Goal: Information Seeking & Learning: Learn about a topic

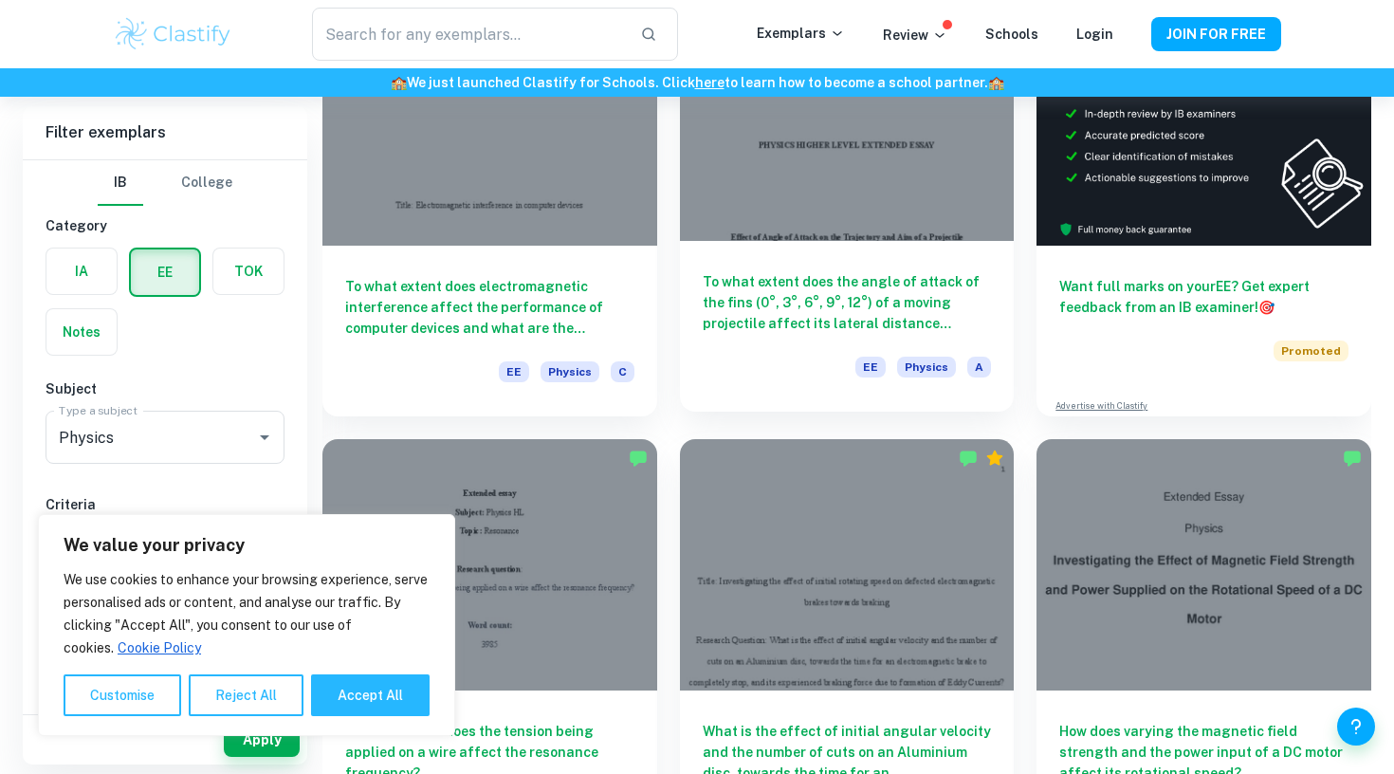
scroll to position [261, 0]
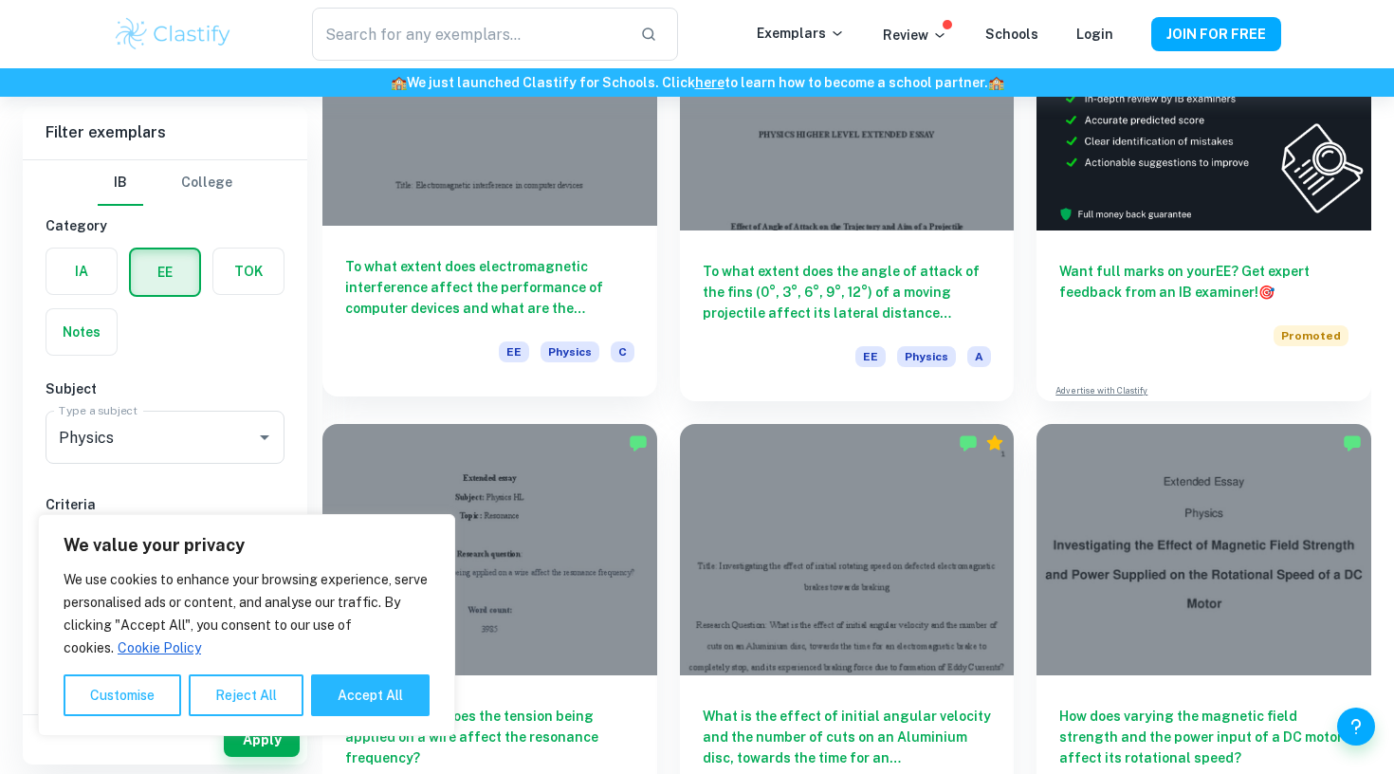
click at [508, 267] on h6 "To what extent does electromagnetic interference affect the performance of comp…" at bounding box center [489, 287] width 289 height 63
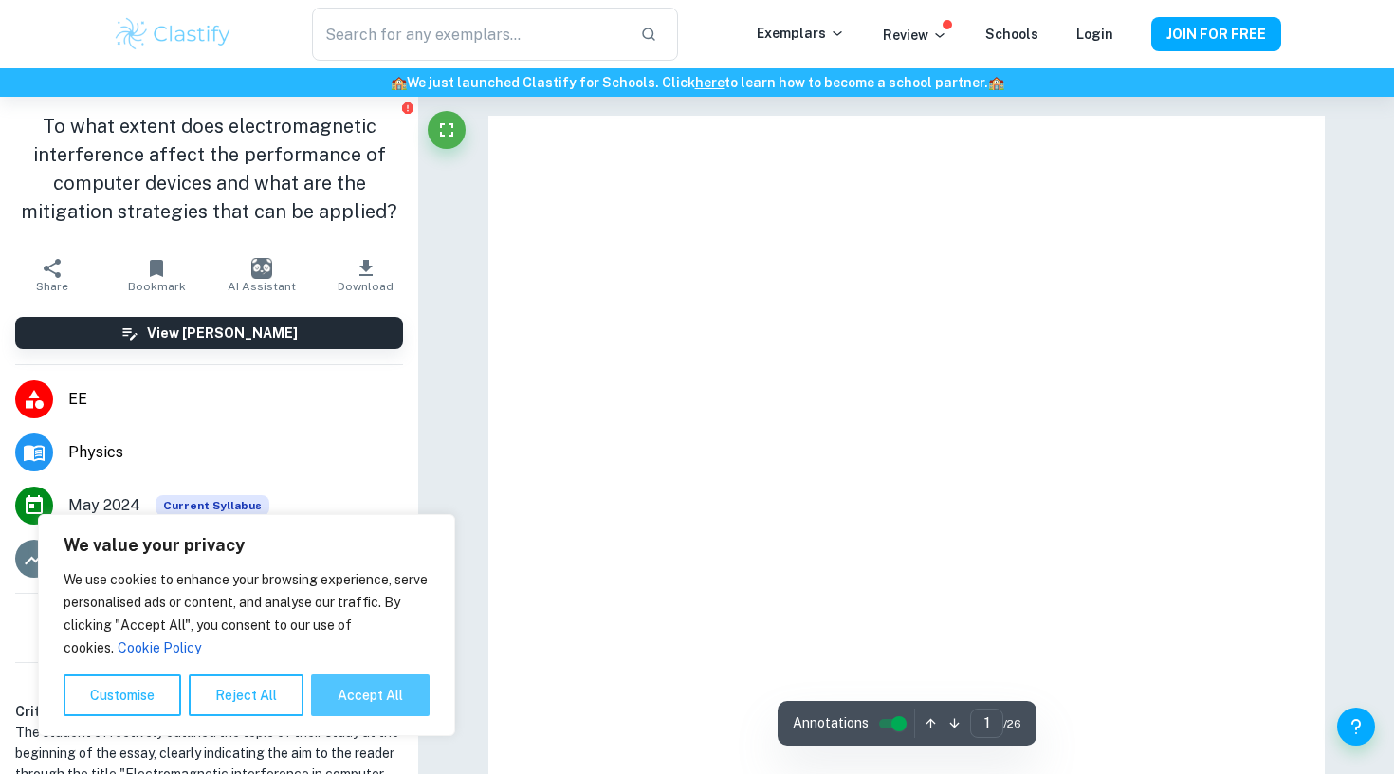
click at [398, 683] on button "Accept All" at bounding box center [370, 695] width 119 height 42
checkbox input "true"
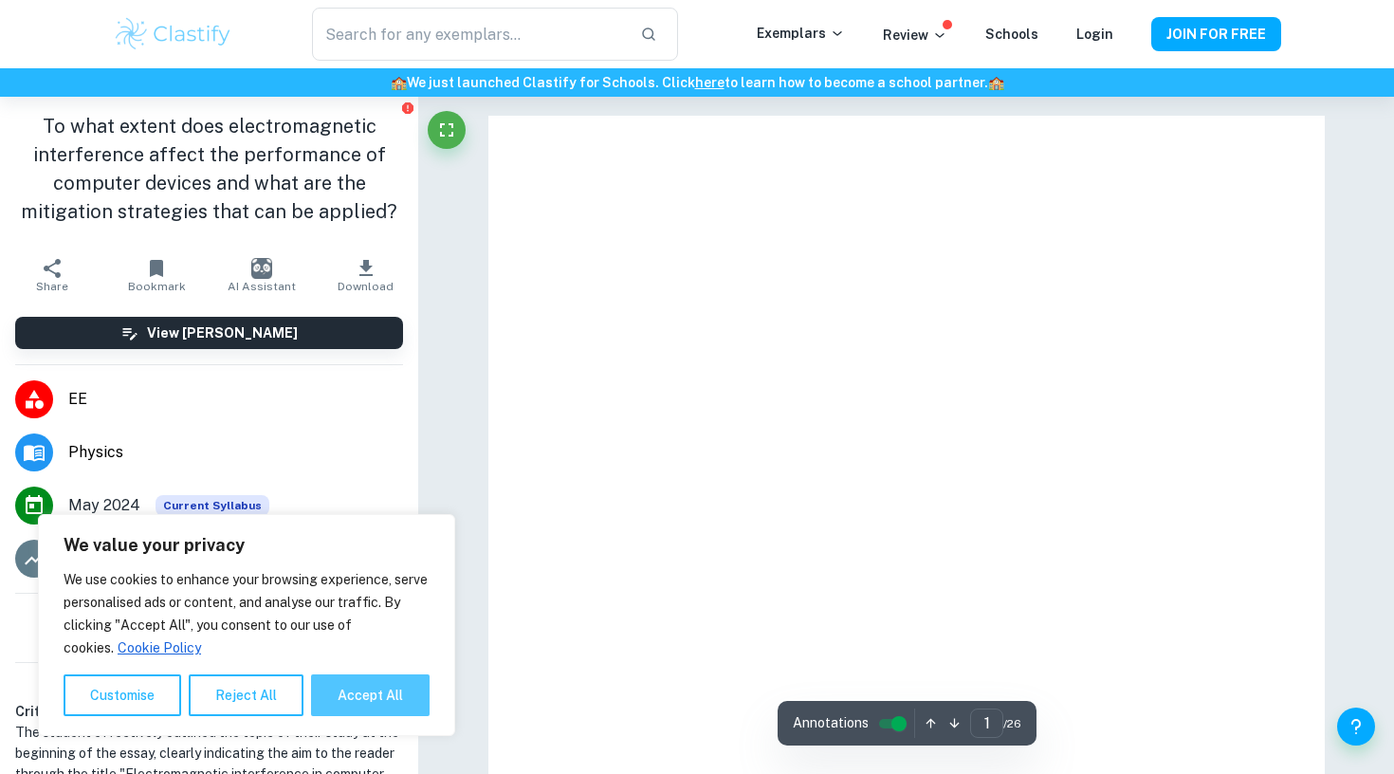
checkbox input "true"
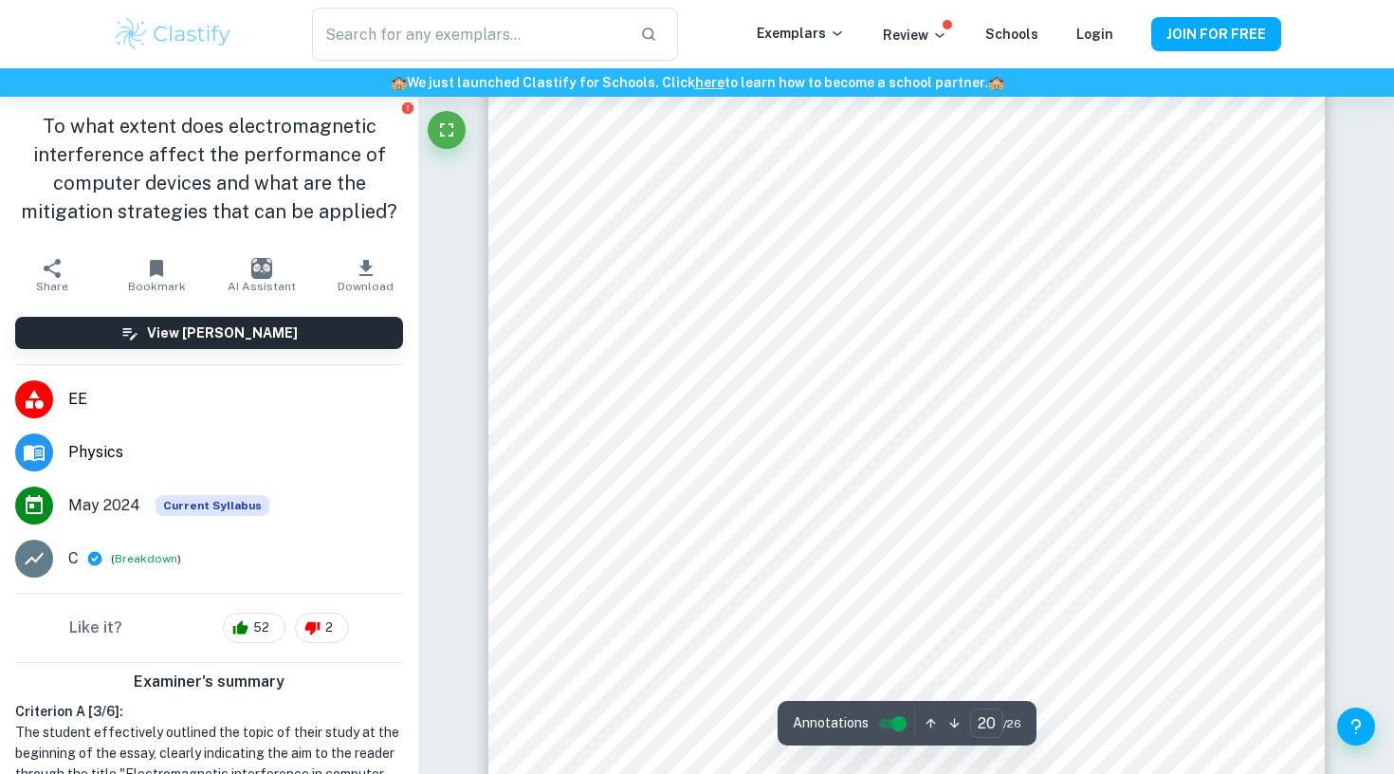
scroll to position [23418, 0]
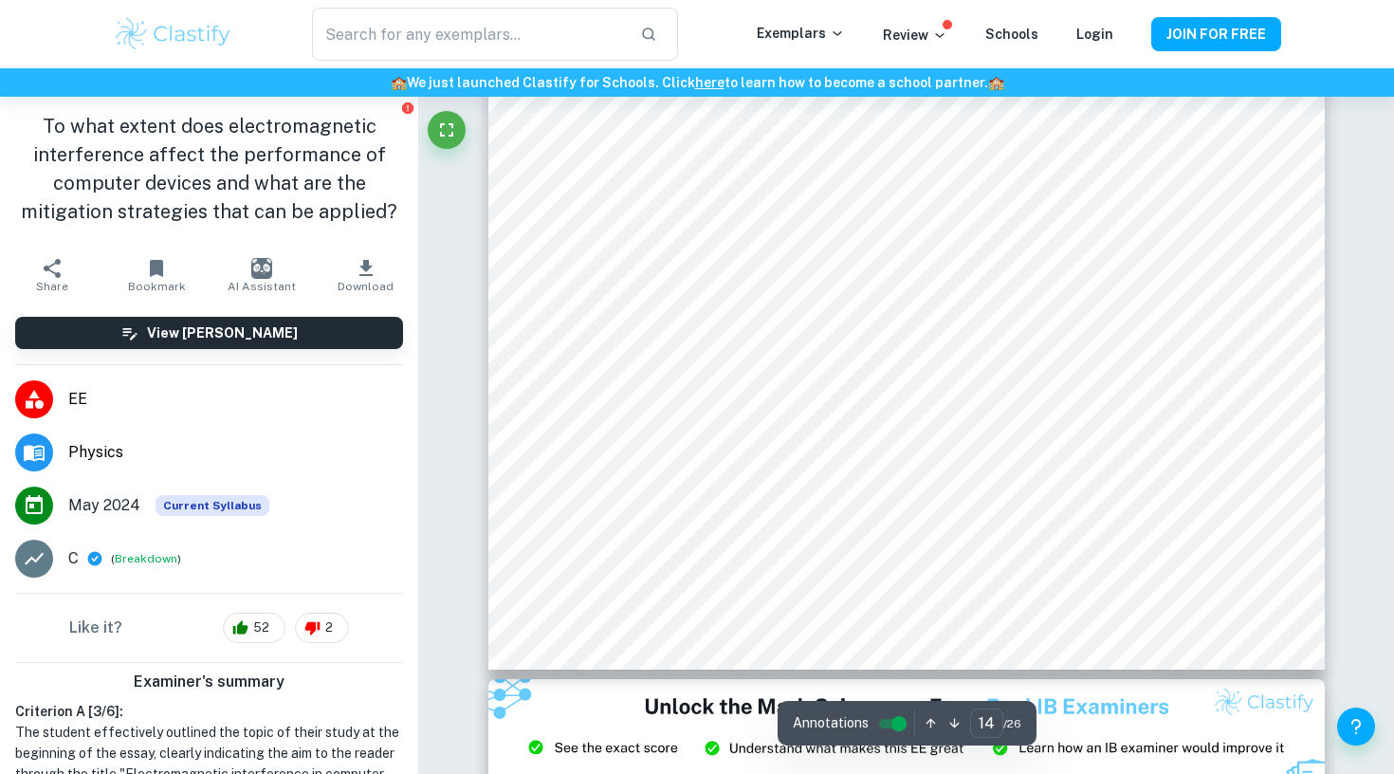
scroll to position [16924, 0]
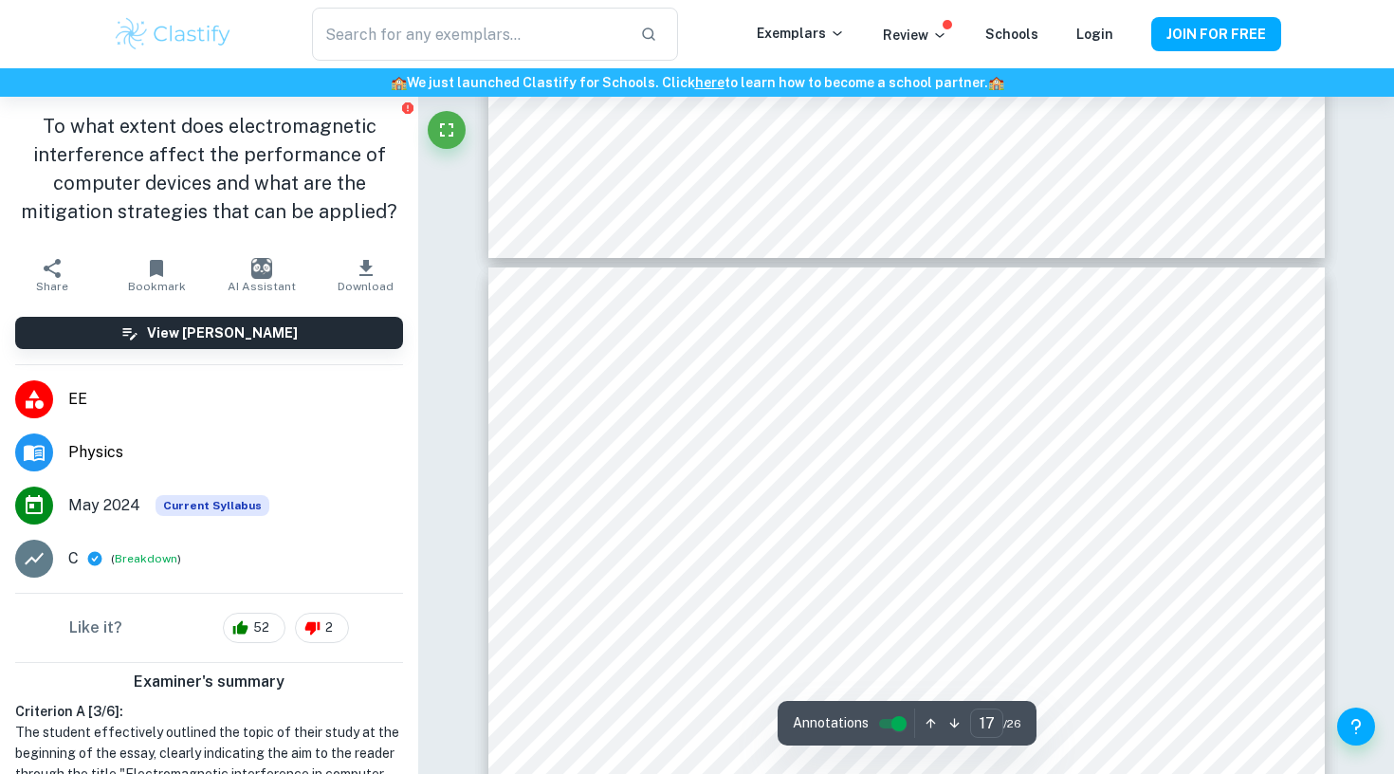
type input "18"
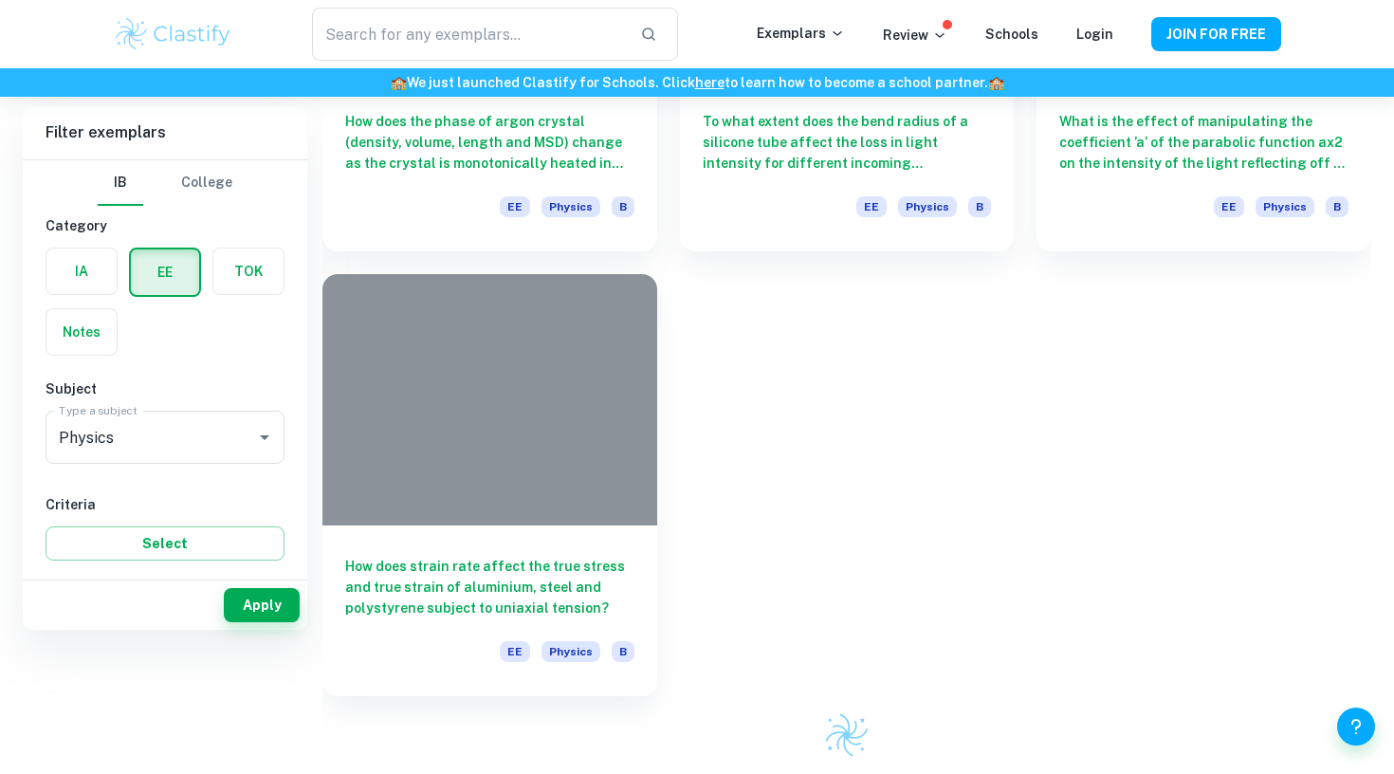
scroll to position [261, 0]
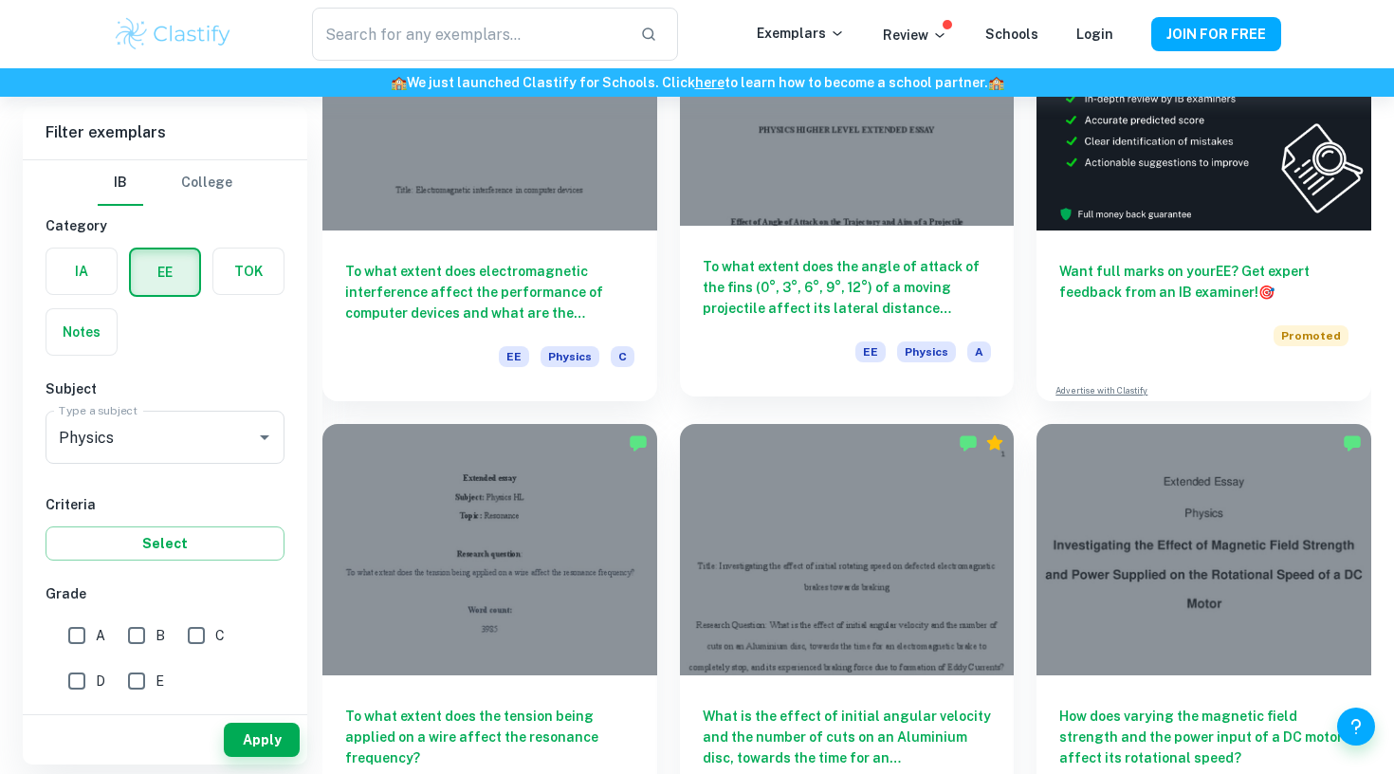
click at [888, 211] on div at bounding box center [847, 100] width 335 height 250
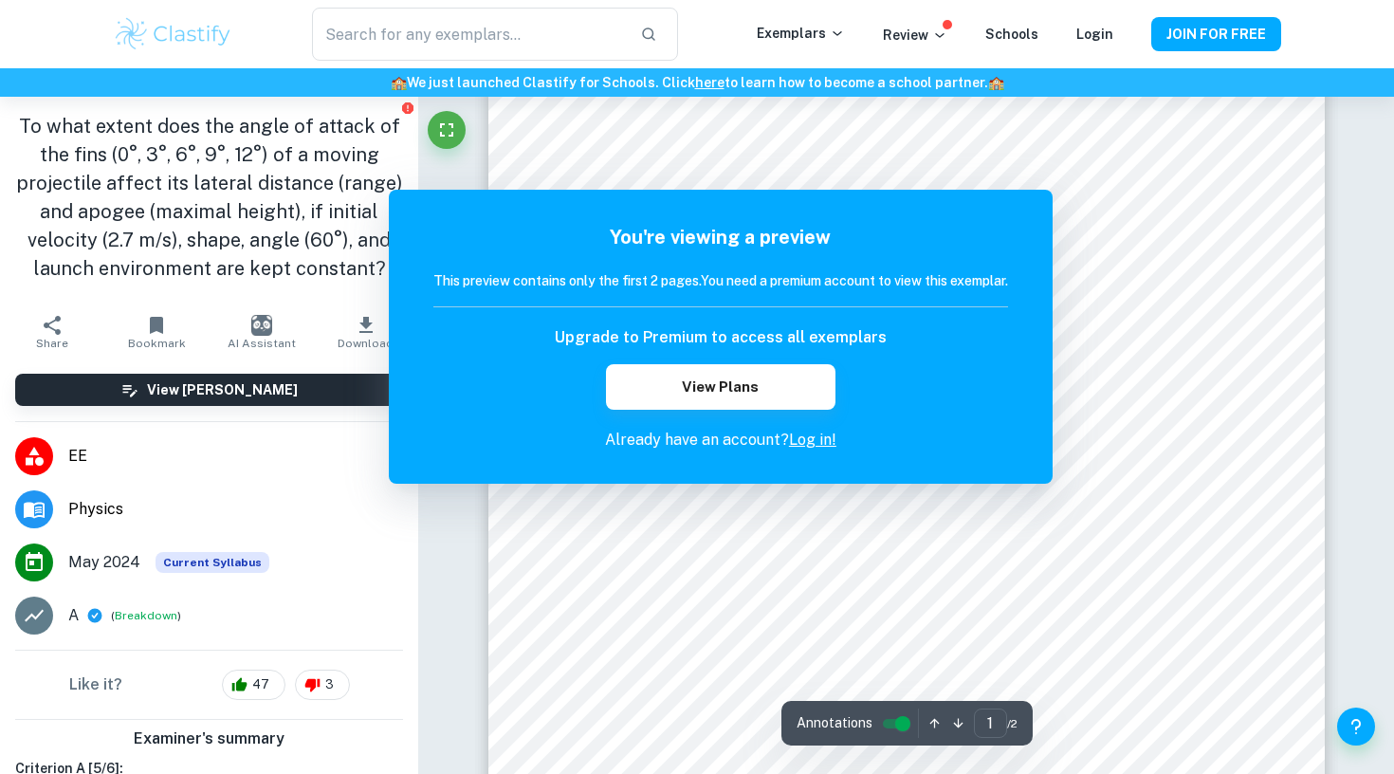
scroll to position [118, 0]
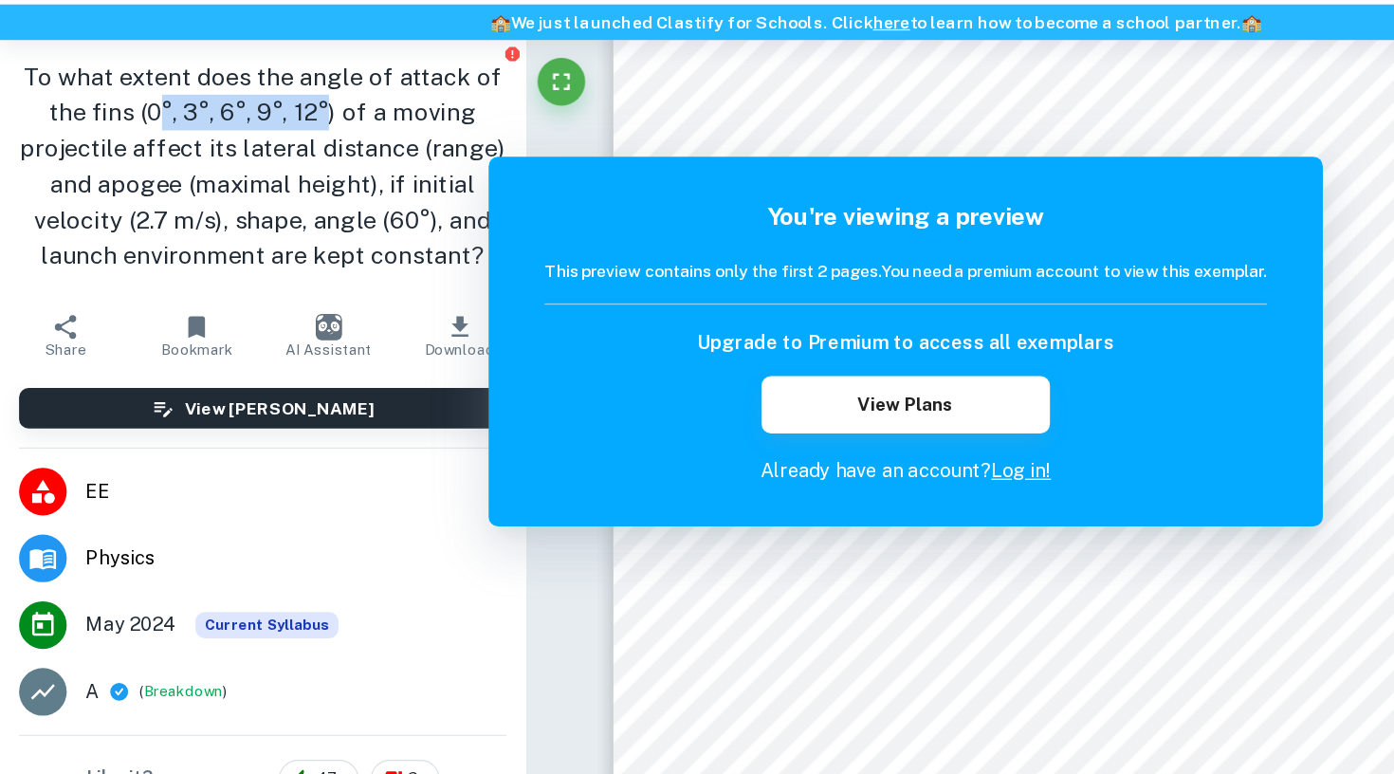
drag, startPoint x: 124, startPoint y: 92, endPoint x: 261, endPoint y: 91, distance: 136.6
click at [261, 112] on h1 "To what extent does the angle of attack of the fins (0°, 3°, 6°, 9°, 12°) of a …" at bounding box center [209, 197] width 388 height 171
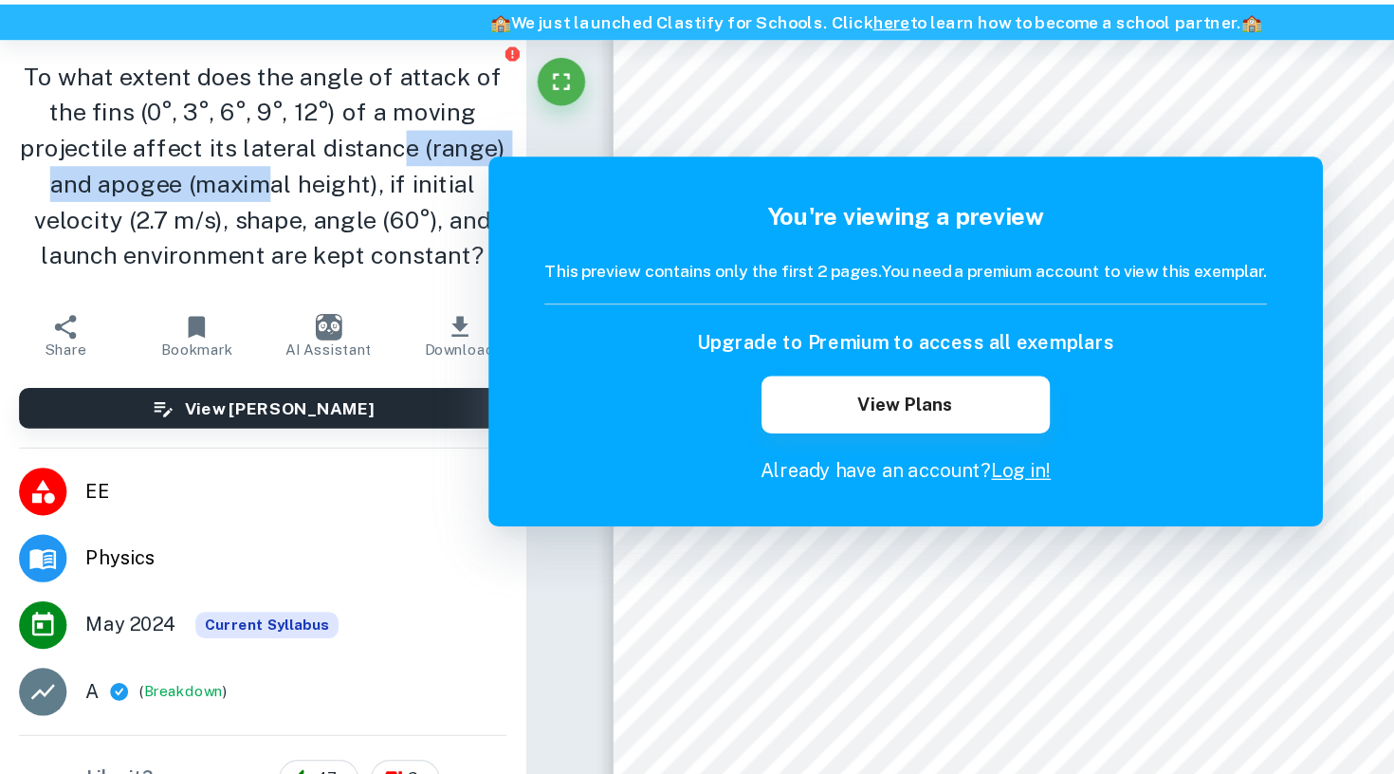
drag, startPoint x: 212, startPoint y: 131, endPoint x: 319, endPoint y: 124, distance: 106.4
click at [319, 124] on h1 "To what extent does the angle of attack of the fins (0°, 3°, 6°, 9°, 12°) of a …" at bounding box center [209, 197] width 388 height 171
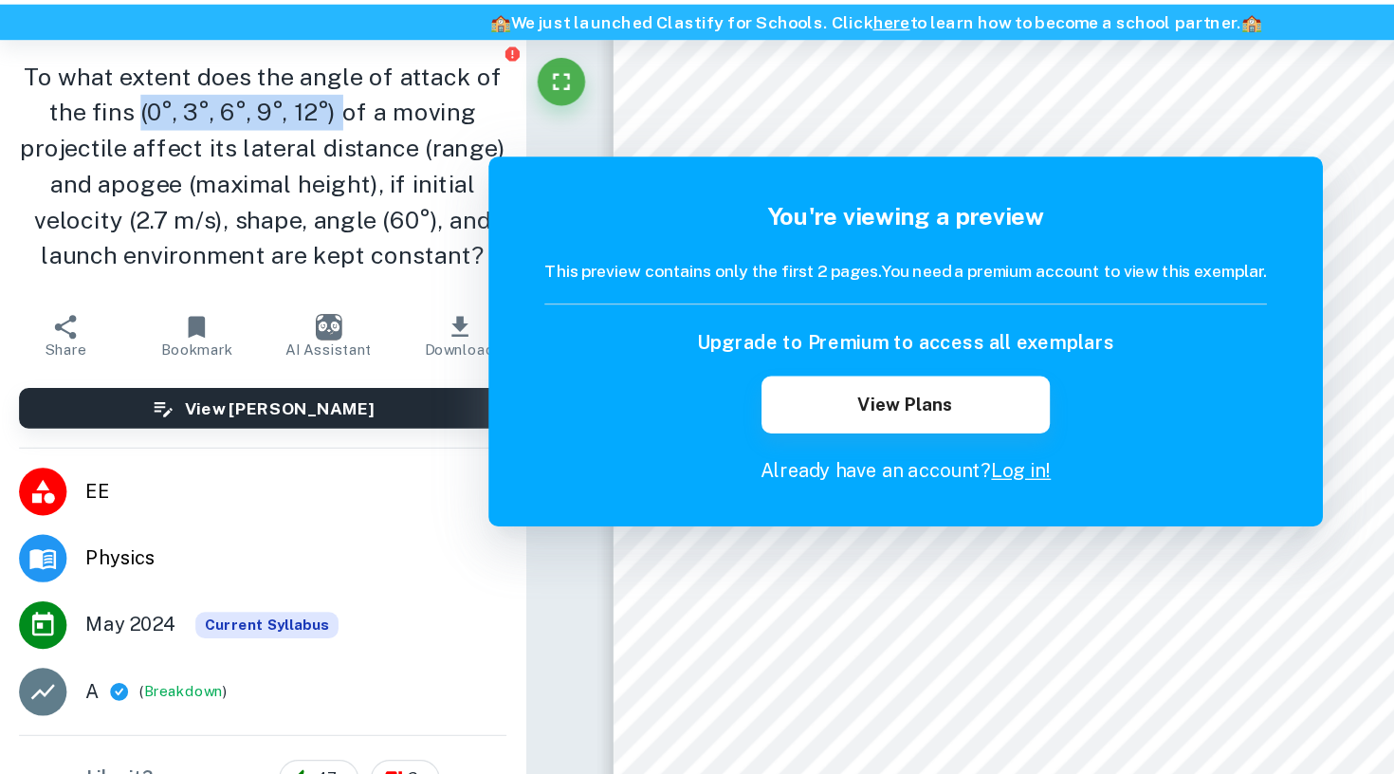
drag, startPoint x: 110, startPoint y: 86, endPoint x: 277, endPoint y: 89, distance: 166.9
click at [277, 112] on h1 "To what extent does the angle of attack of the fins (0°, 3°, 6°, 9°, 12°) of a …" at bounding box center [209, 197] width 388 height 171
